Goal: Task Accomplishment & Management: Complete application form

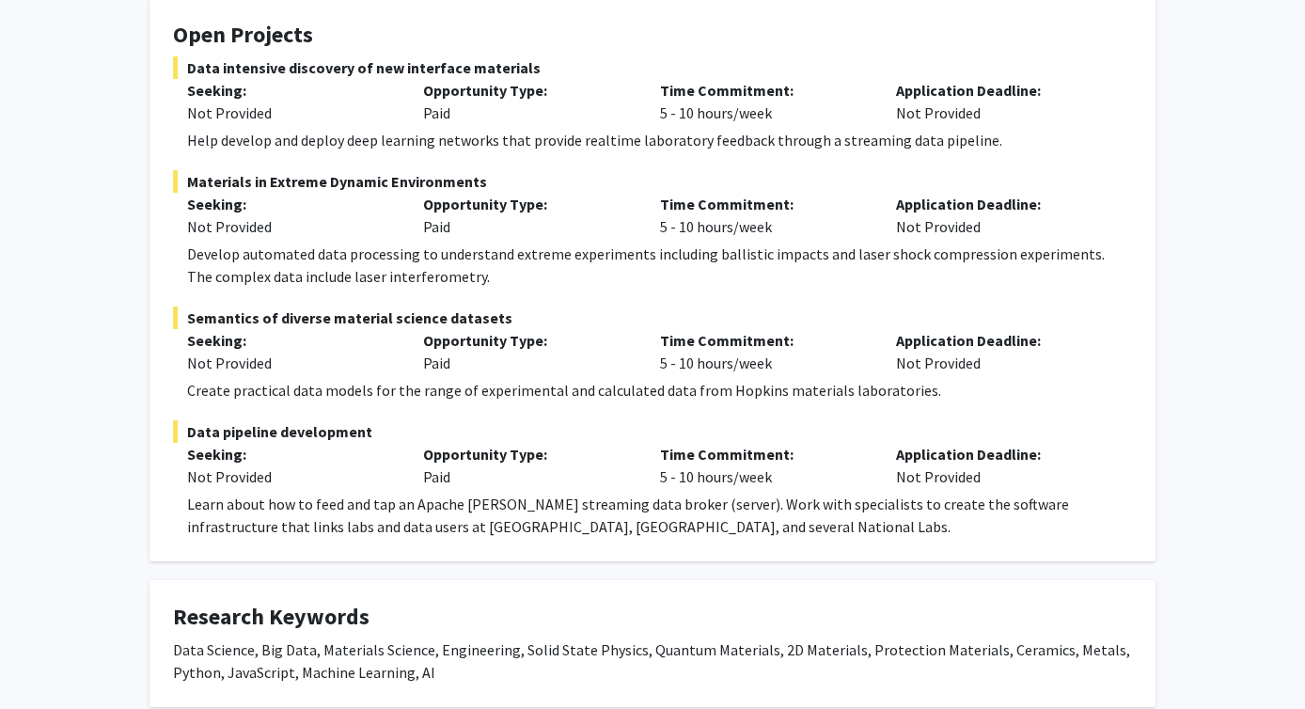
scroll to position [351, 0]
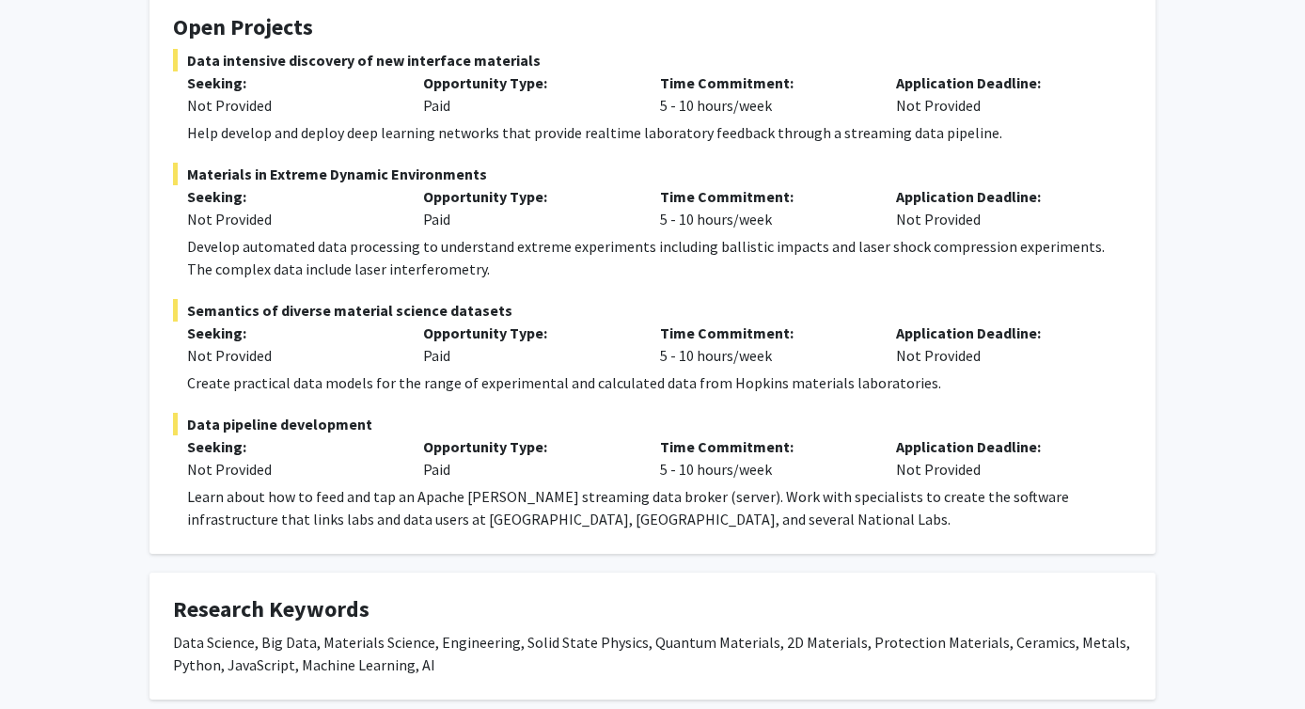
click at [331, 418] on span "Data pipeline development" at bounding box center [652, 424] width 959 height 23
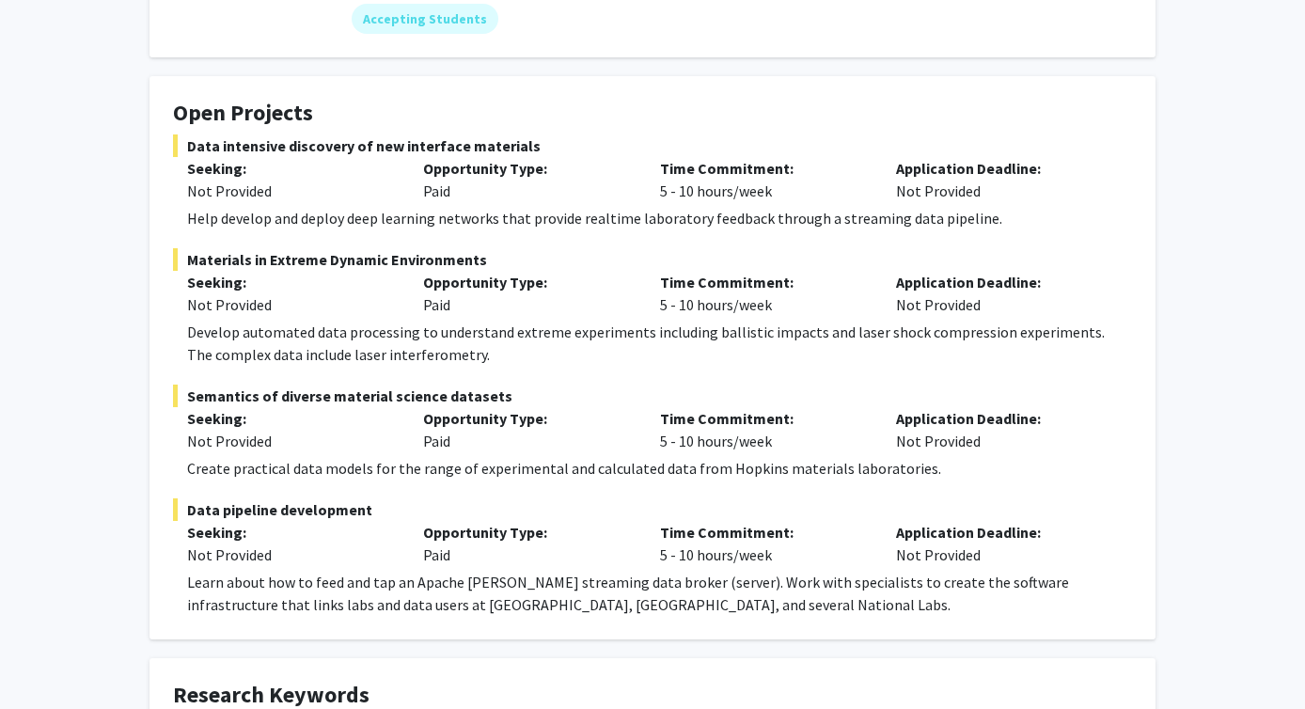
scroll to position [0, 0]
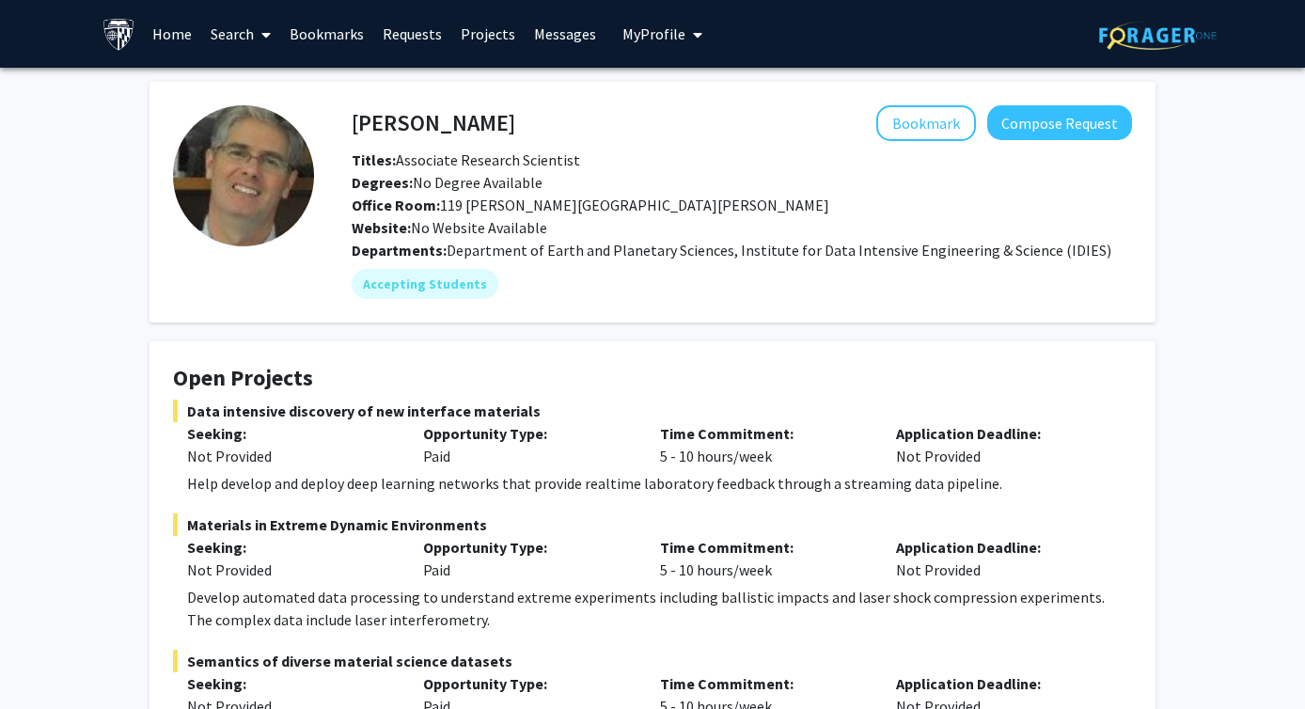
click at [897, 557] on p "Application Deadline:" at bounding box center [1000, 547] width 208 height 23
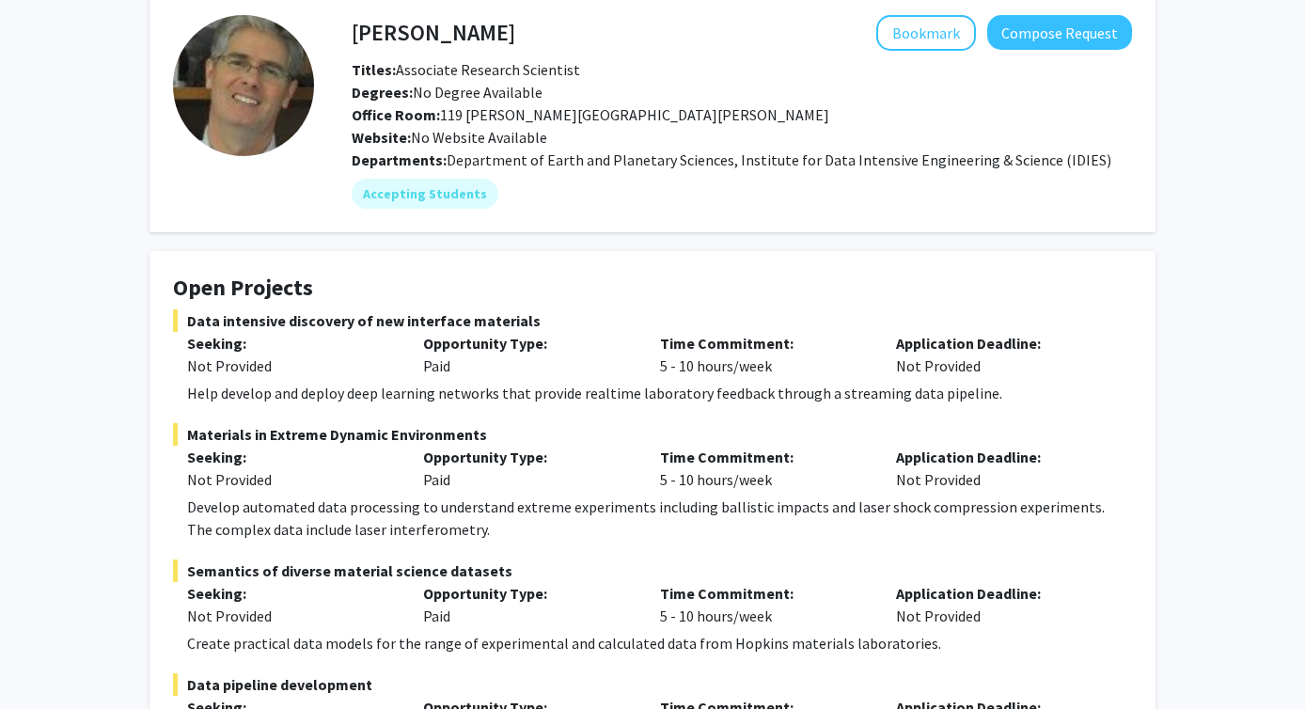
scroll to position [92, 0]
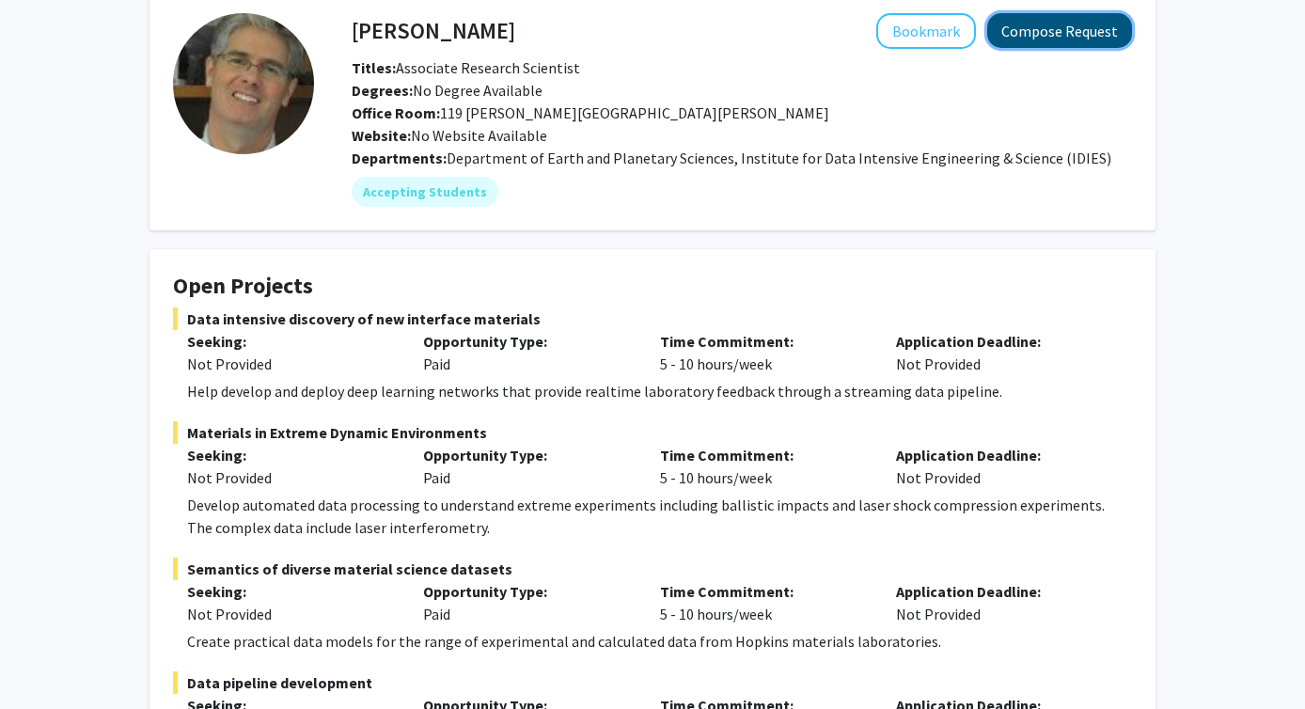
click at [1037, 37] on button "Compose Request" at bounding box center [1060, 30] width 145 height 35
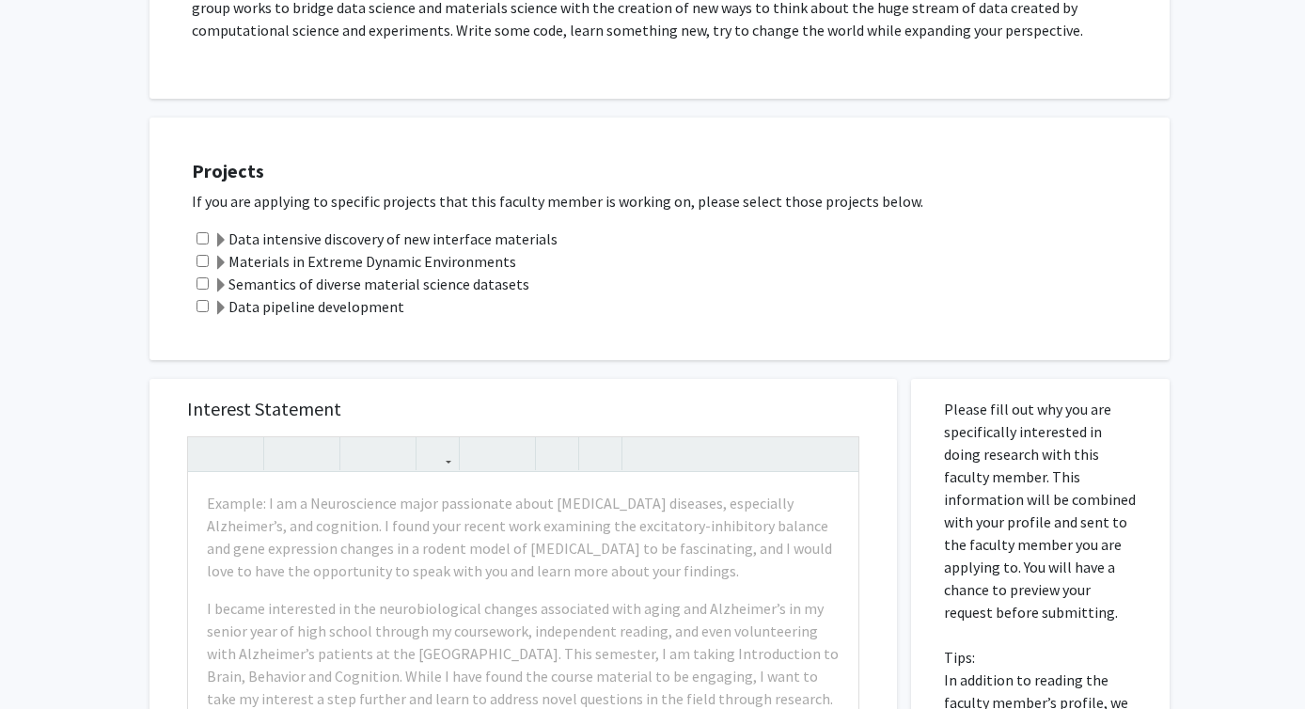
scroll to position [501, 0]
click at [212, 242] on div "Data intensive discovery of new interface materials" at bounding box center [671, 240] width 959 height 23
click at [218, 242] on span at bounding box center [221, 242] width 15 height 15
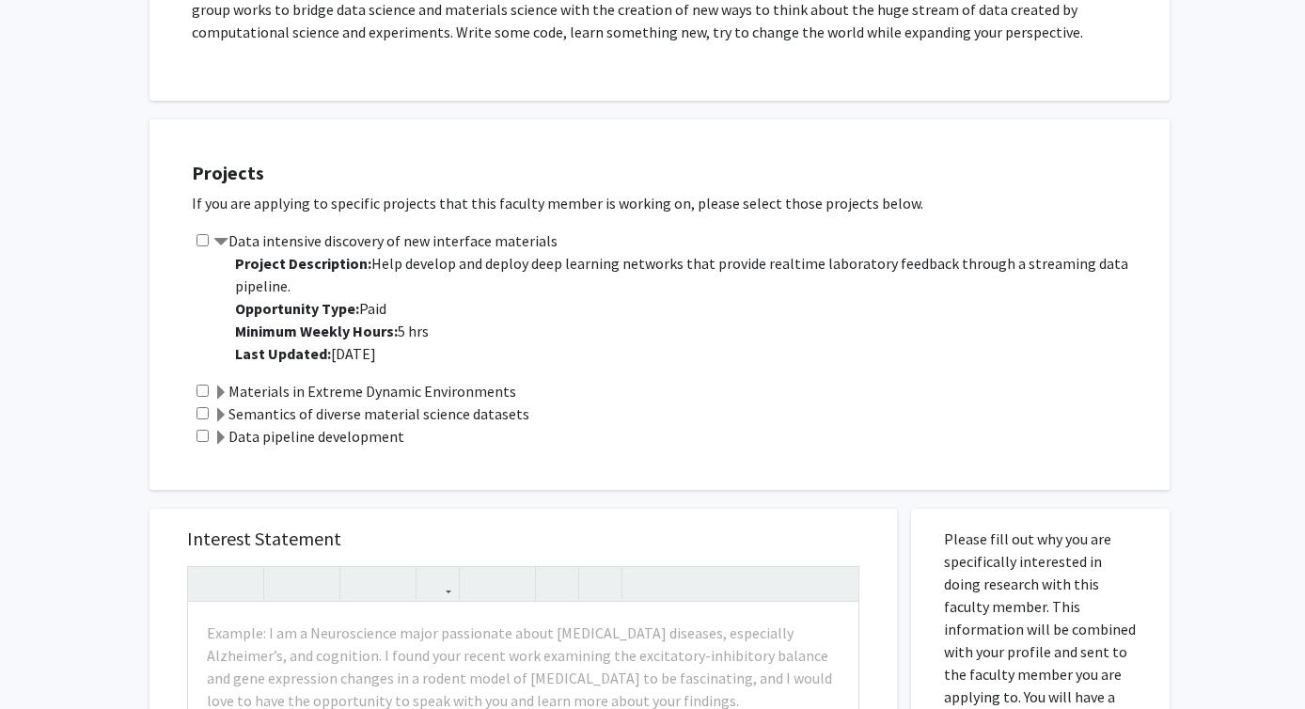
click at [202, 236] on input "checkbox" at bounding box center [203, 240] width 12 height 12
checkbox input "true"
click at [220, 425] on label "Data pipeline development" at bounding box center [309, 436] width 191 height 23
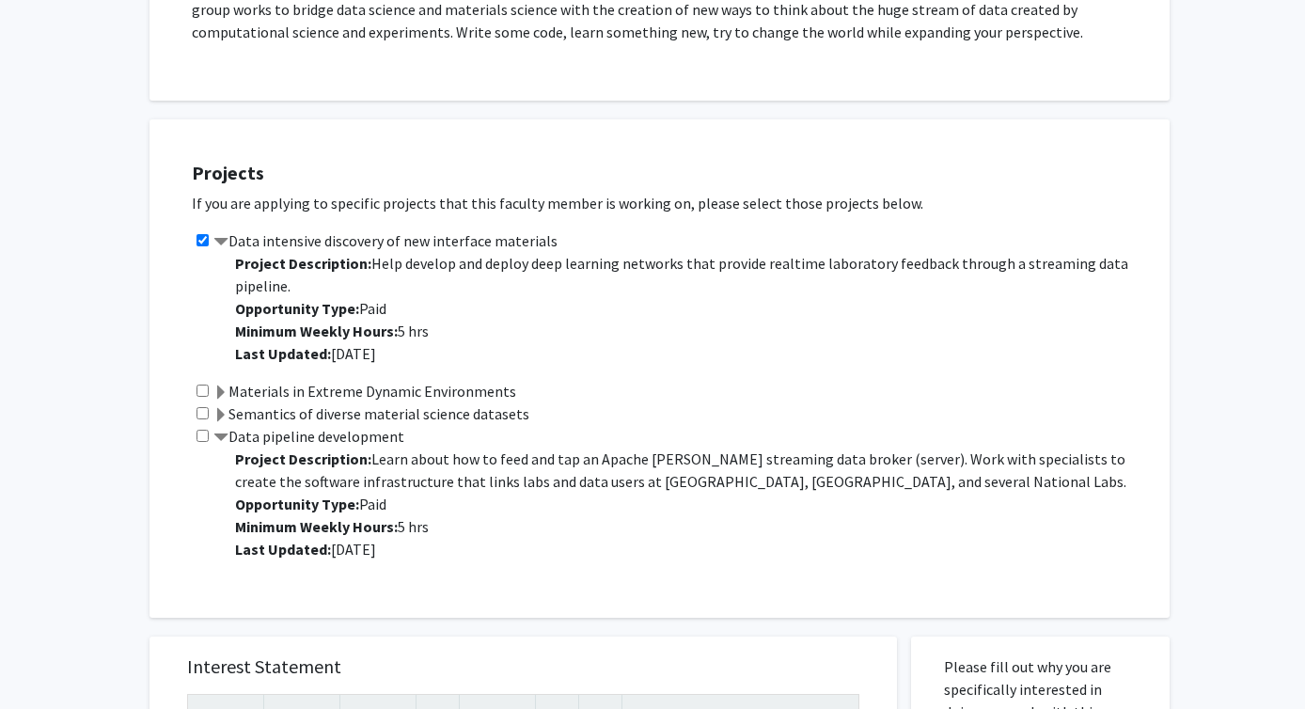
click at [205, 430] on input "checkbox" at bounding box center [203, 436] width 12 height 12
checkbox input "true"
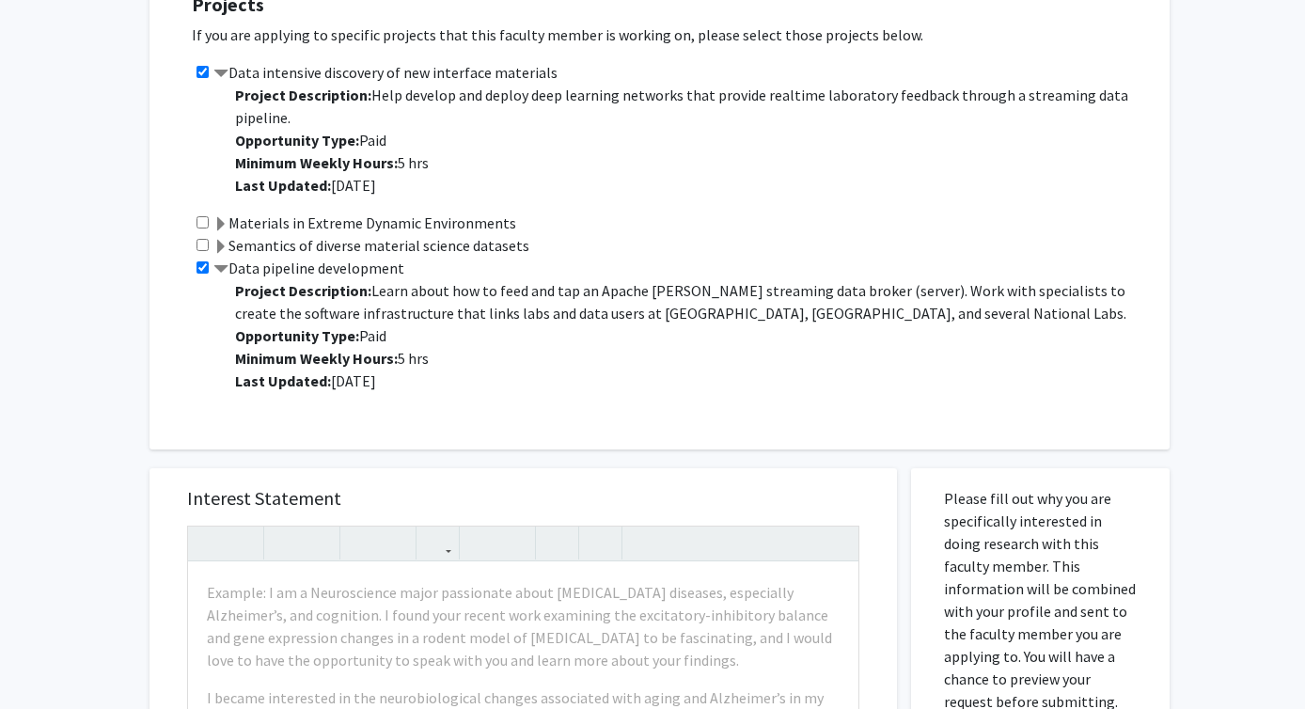
scroll to position [668, 0]
click at [220, 245] on span at bounding box center [221, 249] width 15 height 15
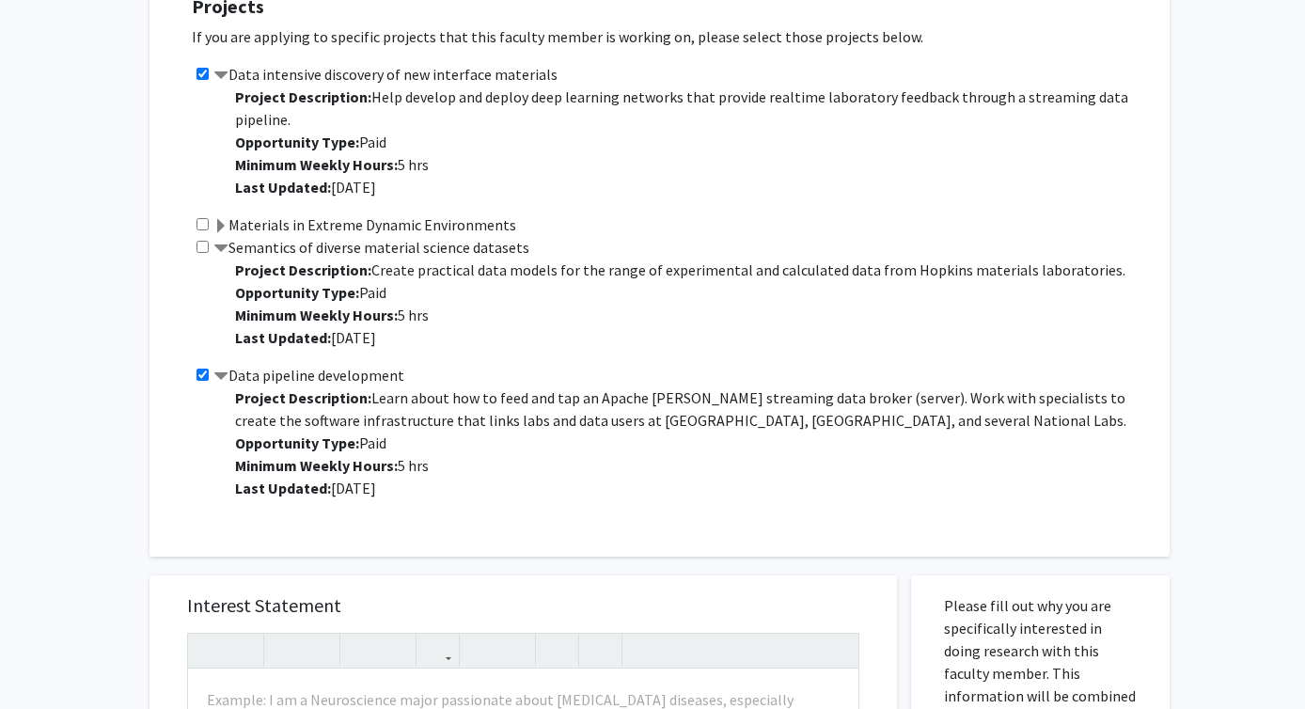
click at [202, 248] on input "checkbox" at bounding box center [203, 247] width 12 height 12
checkbox input "true"
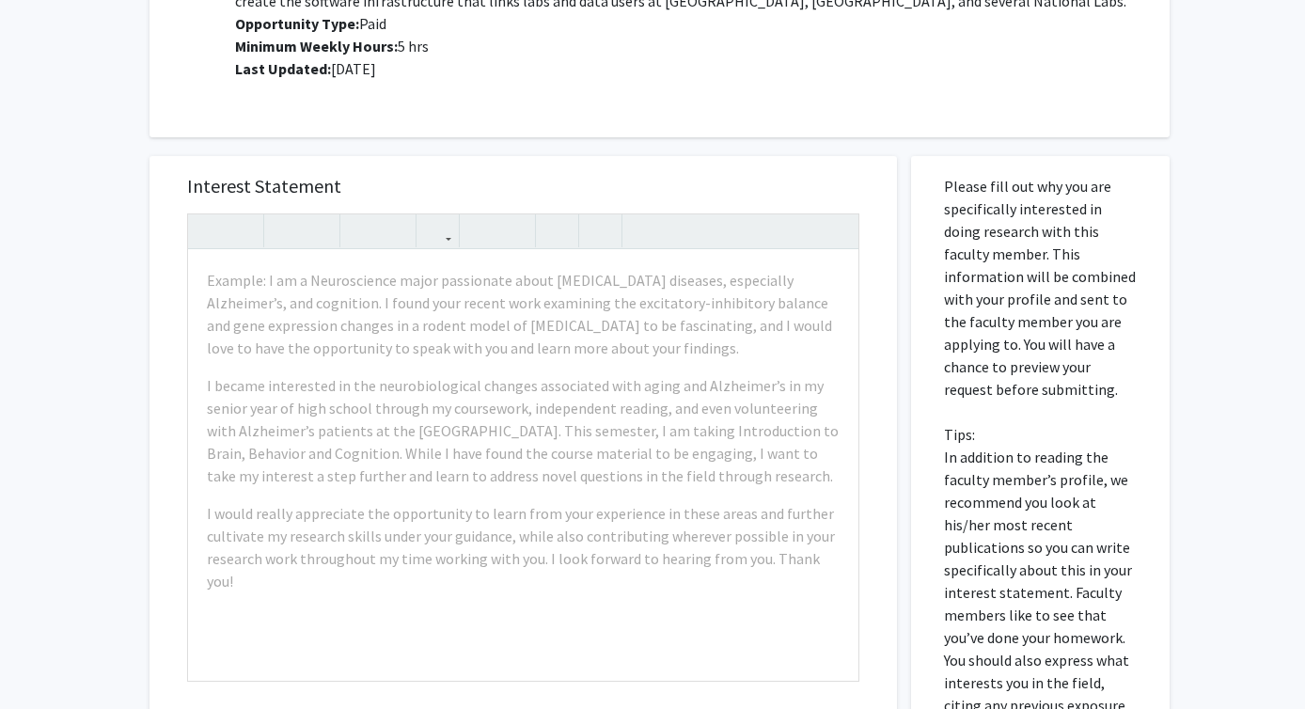
scroll to position [1495, 0]
